Goal: Transaction & Acquisition: Obtain resource

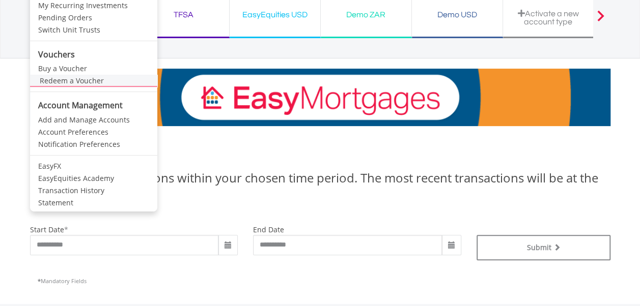
scroll to position [102, 0]
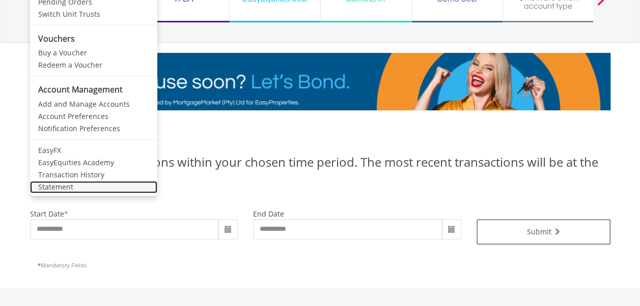
click at [71, 185] on link "Statement" at bounding box center [93, 187] width 127 height 12
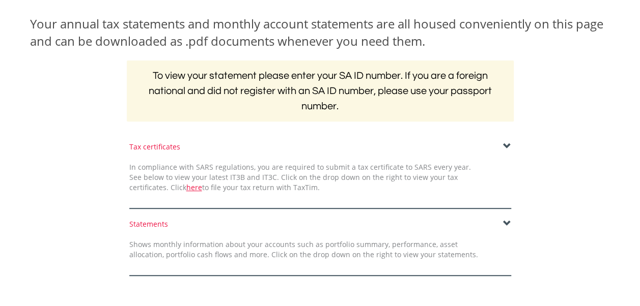
scroll to position [204, 0]
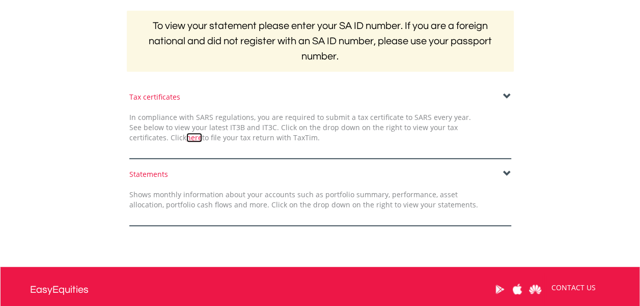
click at [186, 138] on link "here" at bounding box center [194, 138] width 16 height 10
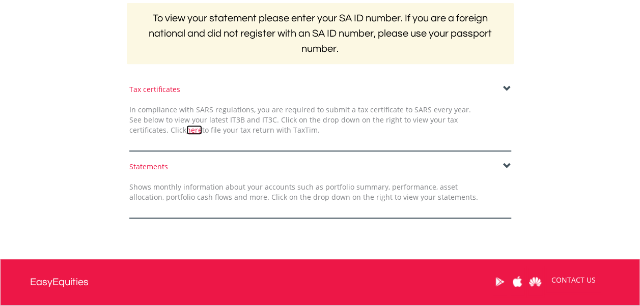
scroll to position [208, 0]
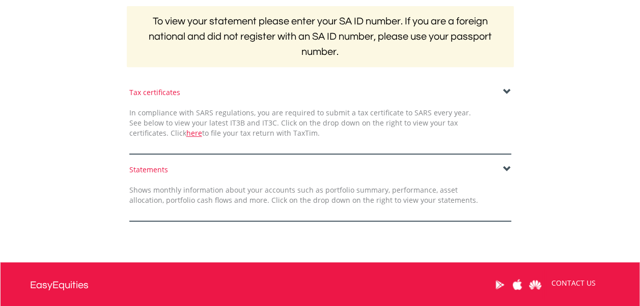
click at [169, 94] on div "Tax certificates" at bounding box center [320, 93] width 382 height 10
click at [171, 97] on div "Tax certificates In compliance with SARS regulations, you are required to submi…" at bounding box center [320, 121] width 397 height 67
click at [504, 95] on span at bounding box center [507, 92] width 8 height 8
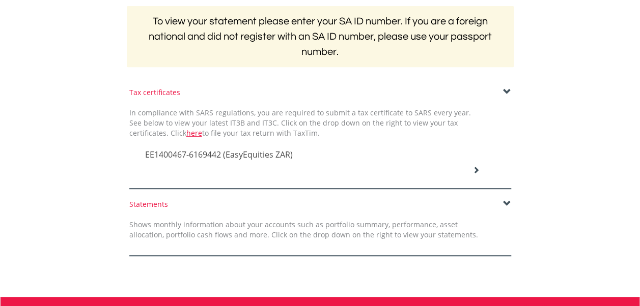
click at [475, 169] on icon at bounding box center [475, 169] width 7 height 7
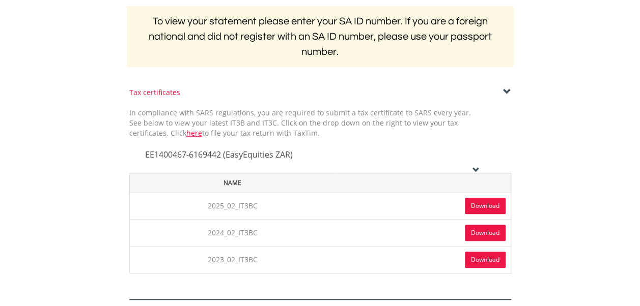
scroll to position [259, 0]
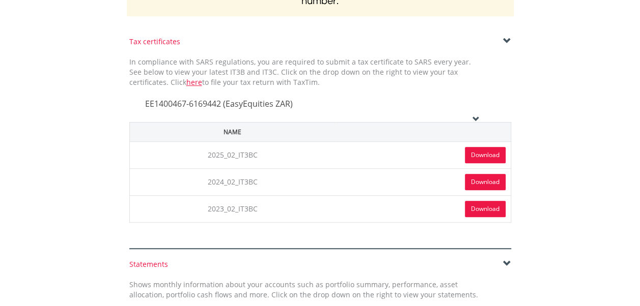
click at [486, 153] on link "Download" at bounding box center [485, 155] width 41 height 16
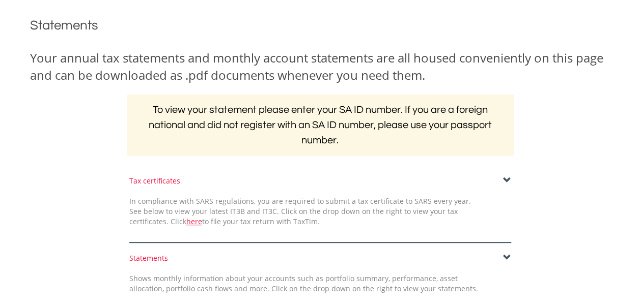
scroll to position [204, 0]
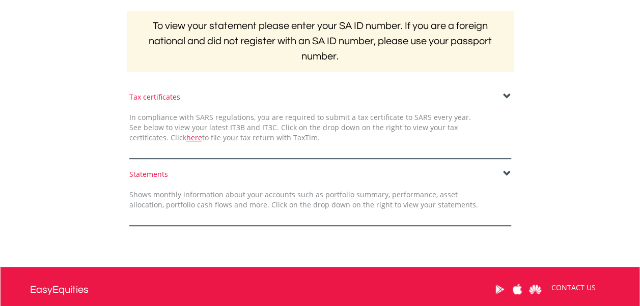
click at [507, 98] on span at bounding box center [507, 97] width 8 height 8
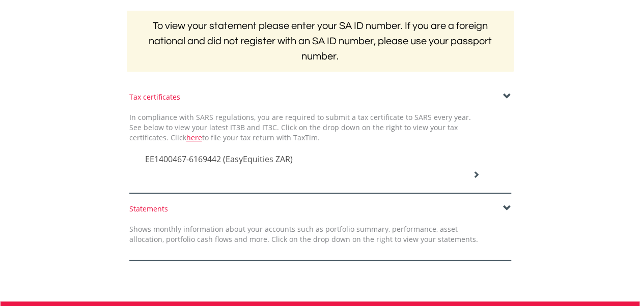
click at [475, 174] on icon at bounding box center [475, 174] width 7 height 7
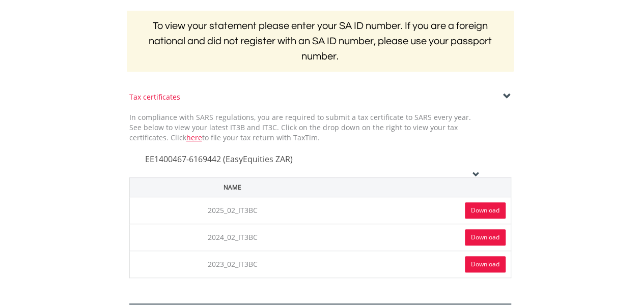
click at [477, 173] on icon at bounding box center [475, 174] width 7 height 7
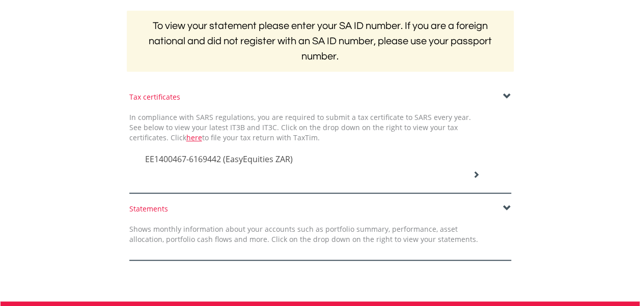
click at [477, 173] on icon at bounding box center [475, 174] width 7 height 7
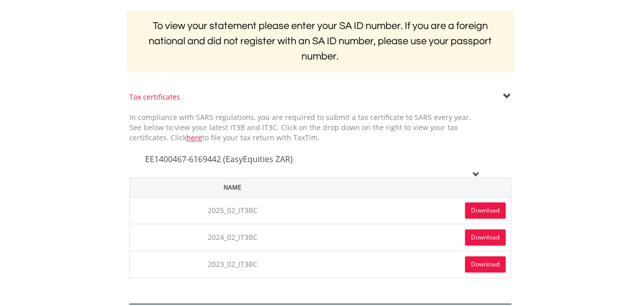
scroll to position [102, 0]
